Goal: Information Seeking & Learning: Learn about a topic

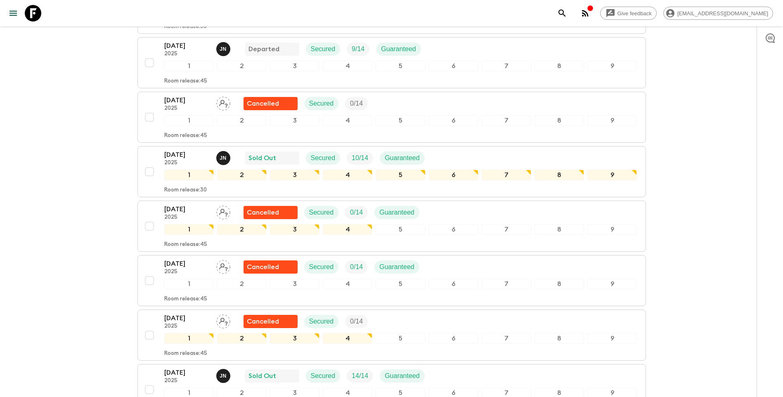
scroll to position [289, 0]
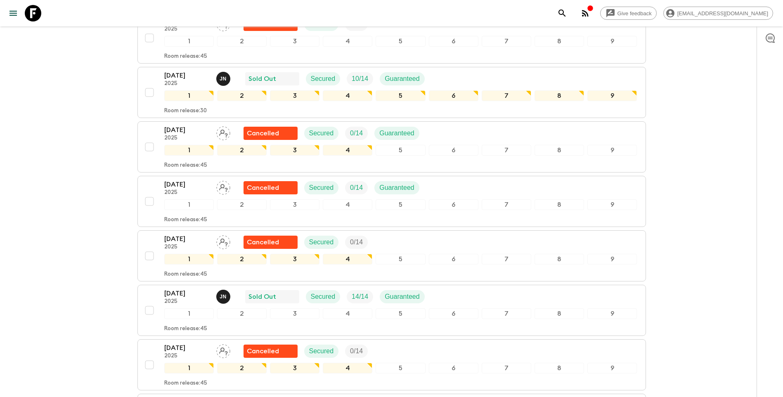
drag, startPoint x: 783, startPoint y: 111, endPoint x: 790, endPoint y: 137, distance: 27.3
click at [783, 137] on html "Give feedback [EMAIL_ADDRESS][DOMAIN_NAME] We use functional & tracking cookies…" at bounding box center [391, 388] width 783 height 1354
drag, startPoint x: 790, startPoint y: 137, endPoint x: 773, endPoint y: 240, distance: 103.9
click at [773, 240] on div at bounding box center [770, 211] width 26 height 371
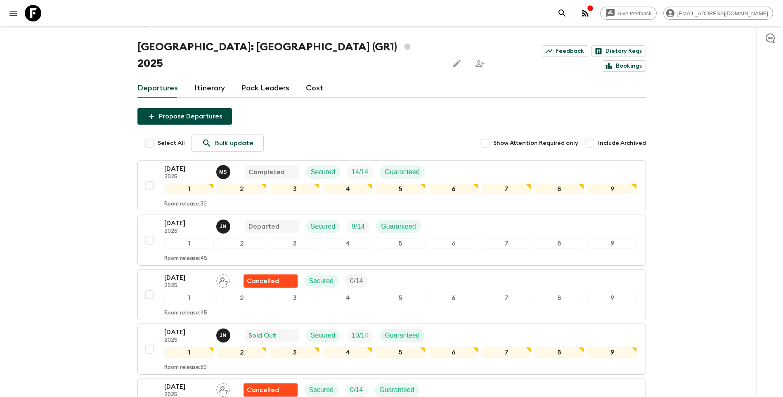
scroll to position [0, 0]
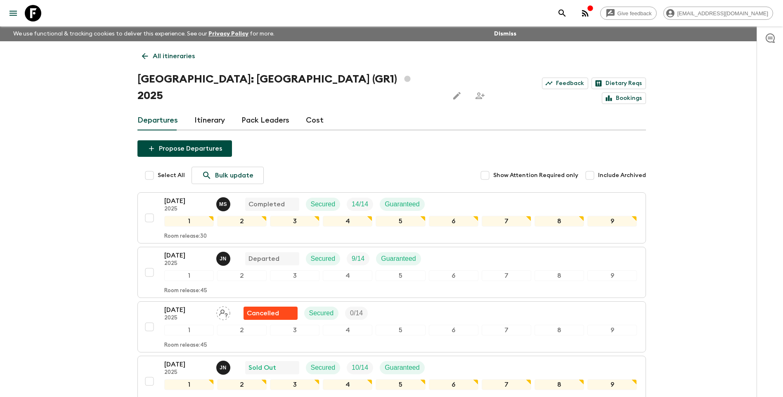
click at [163, 58] on p "All itineraries" at bounding box center [174, 56] width 42 height 10
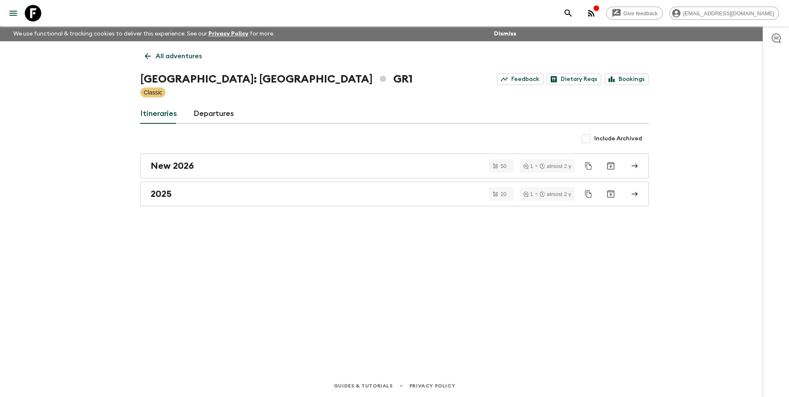
click at [163, 57] on p "All adventures" at bounding box center [179, 56] width 46 height 10
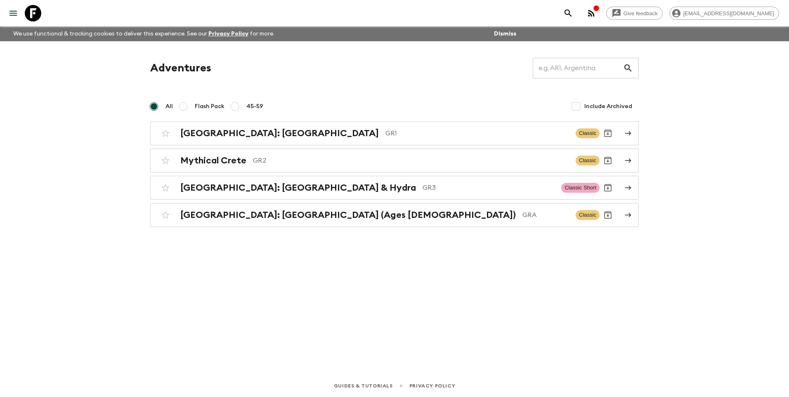
click at [244, 207] on div "[GEOGRAPHIC_DATA]: [GEOGRAPHIC_DATA] (Ages [DEMOGRAPHIC_DATA]) GRA Classic" at bounding box center [378, 215] width 442 height 17
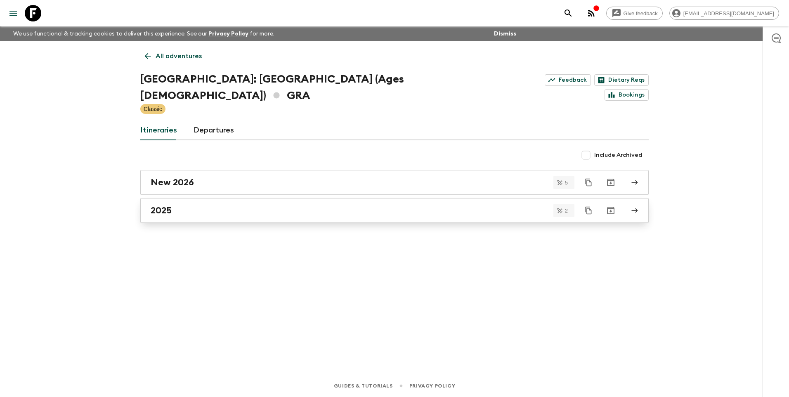
click at [165, 205] on h2 "2025" at bounding box center [161, 210] width 21 height 11
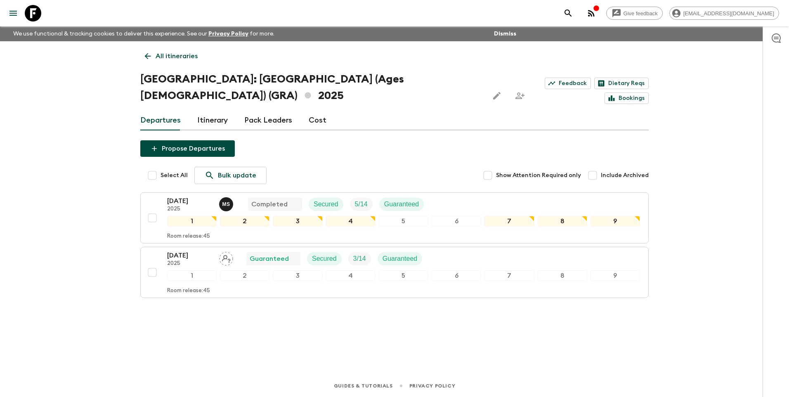
click at [166, 54] on p "All itineraries" at bounding box center [177, 56] width 42 height 10
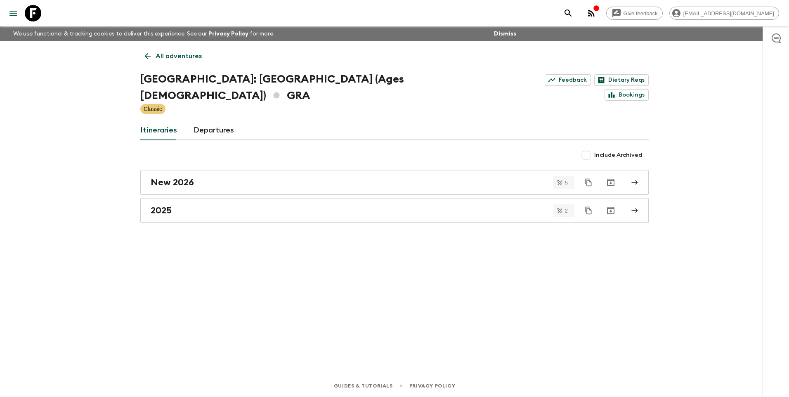
click at [166, 53] on p "All adventures" at bounding box center [179, 56] width 46 height 10
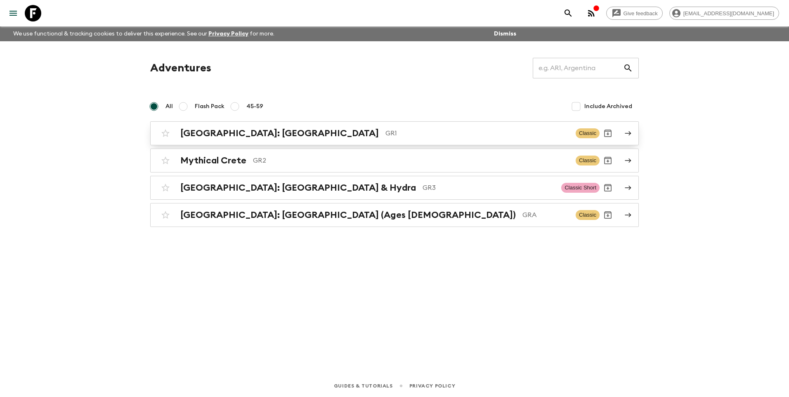
click at [212, 137] on h2 "[GEOGRAPHIC_DATA]: [GEOGRAPHIC_DATA]" at bounding box center [279, 133] width 199 height 11
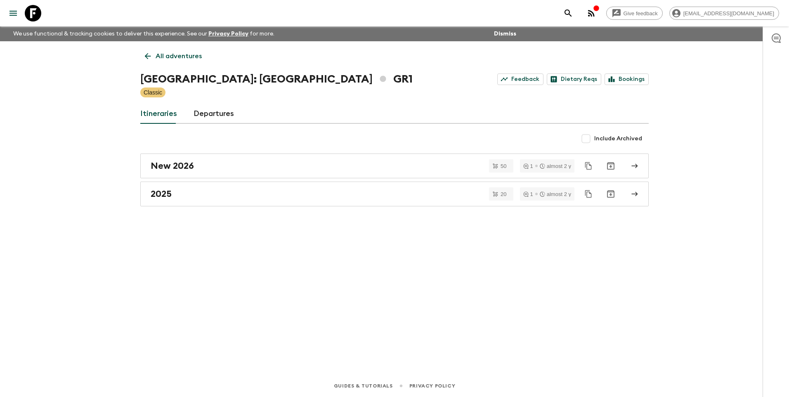
click at [170, 60] on p "All adventures" at bounding box center [179, 56] width 46 height 10
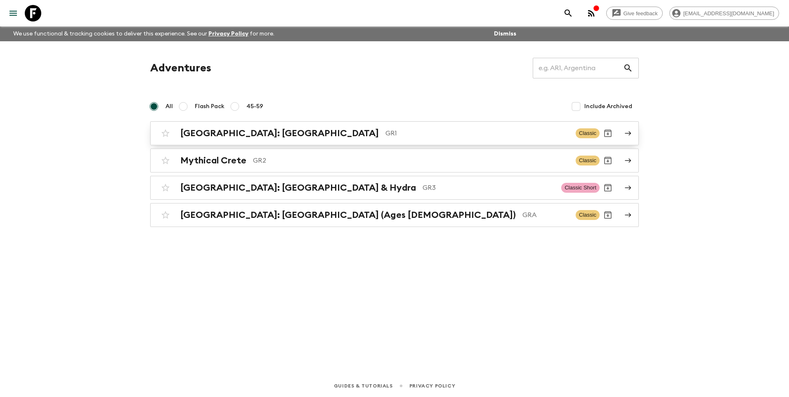
click at [237, 133] on h2 "[GEOGRAPHIC_DATA]: [GEOGRAPHIC_DATA]" at bounding box center [279, 133] width 199 height 11
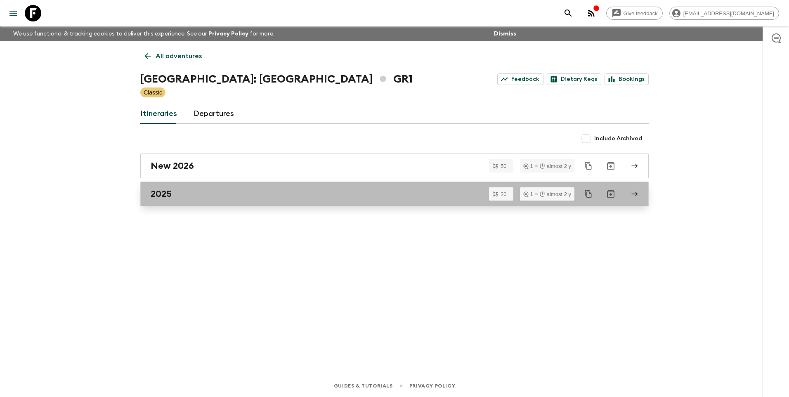
click at [178, 195] on div "2025" at bounding box center [387, 194] width 472 height 11
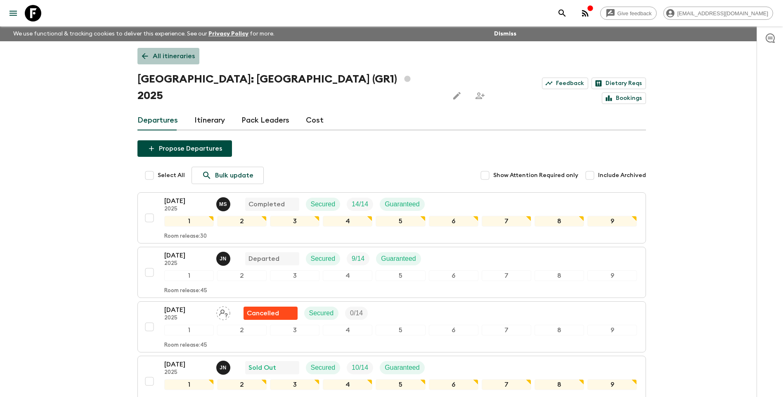
click at [171, 58] on p "All itineraries" at bounding box center [174, 56] width 42 height 10
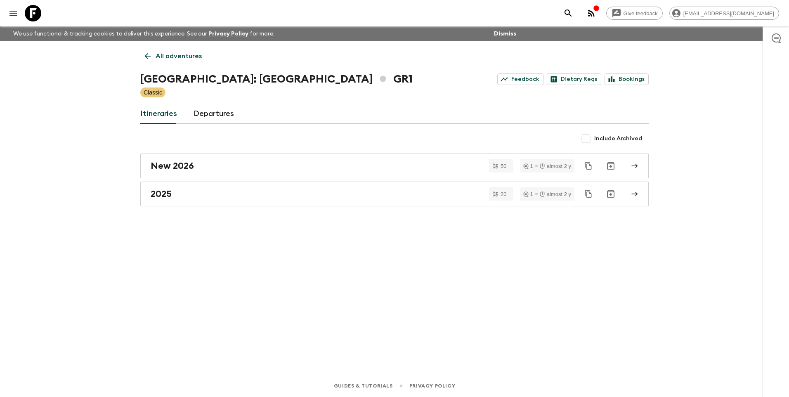
click at [171, 58] on p "All adventures" at bounding box center [179, 56] width 46 height 10
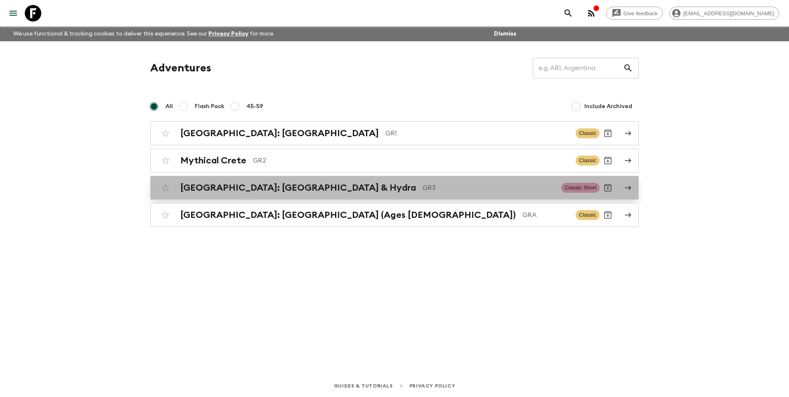
click at [423, 190] on p "GR3" at bounding box center [489, 188] width 132 height 10
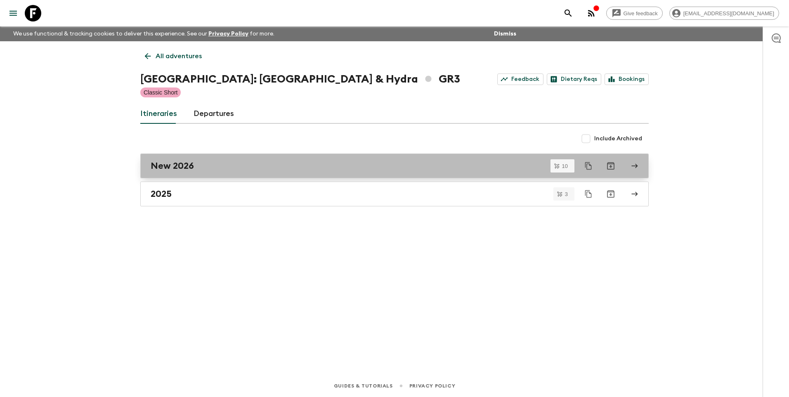
click at [147, 170] on link "New 2026" at bounding box center [394, 166] width 508 height 25
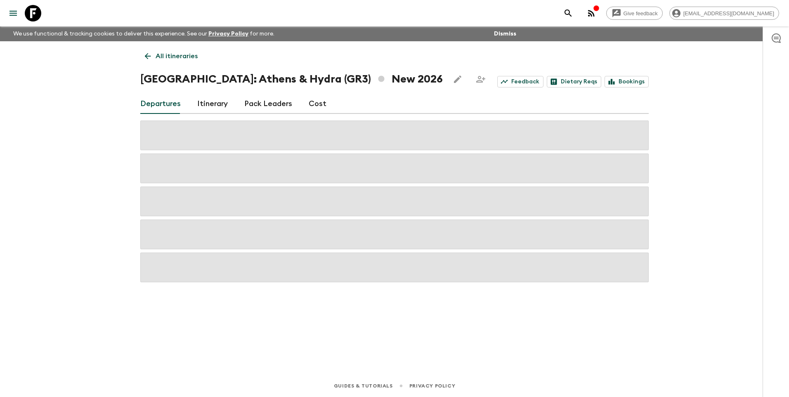
click at [156, 56] on p "All itineraries" at bounding box center [177, 56] width 42 height 10
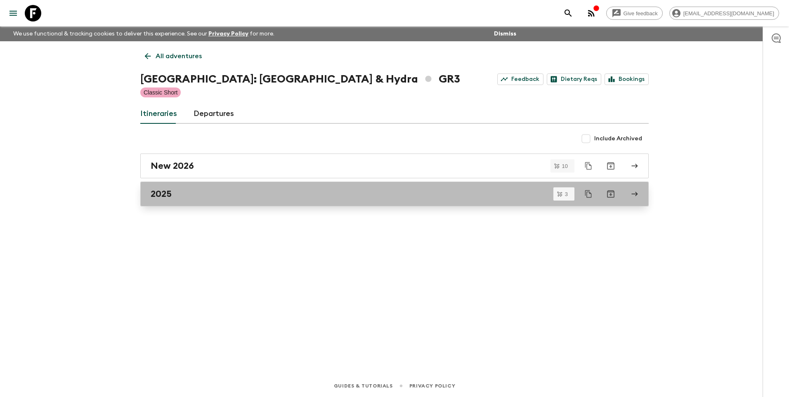
click at [164, 191] on h2 "2025" at bounding box center [161, 194] width 21 height 11
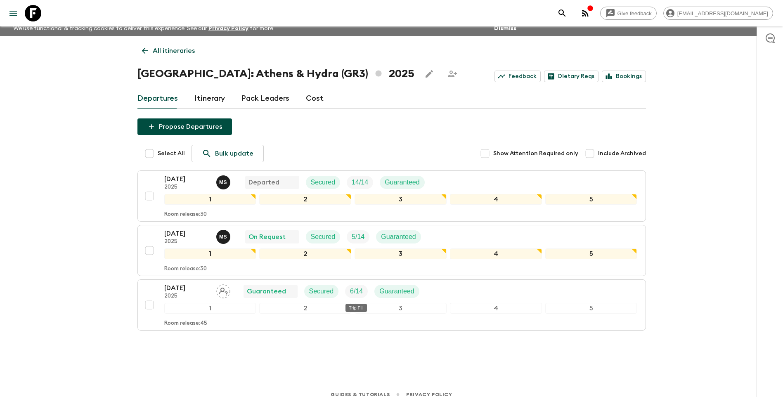
scroll to position [14, 0]
